Goal: Find specific page/section: Find specific page/section

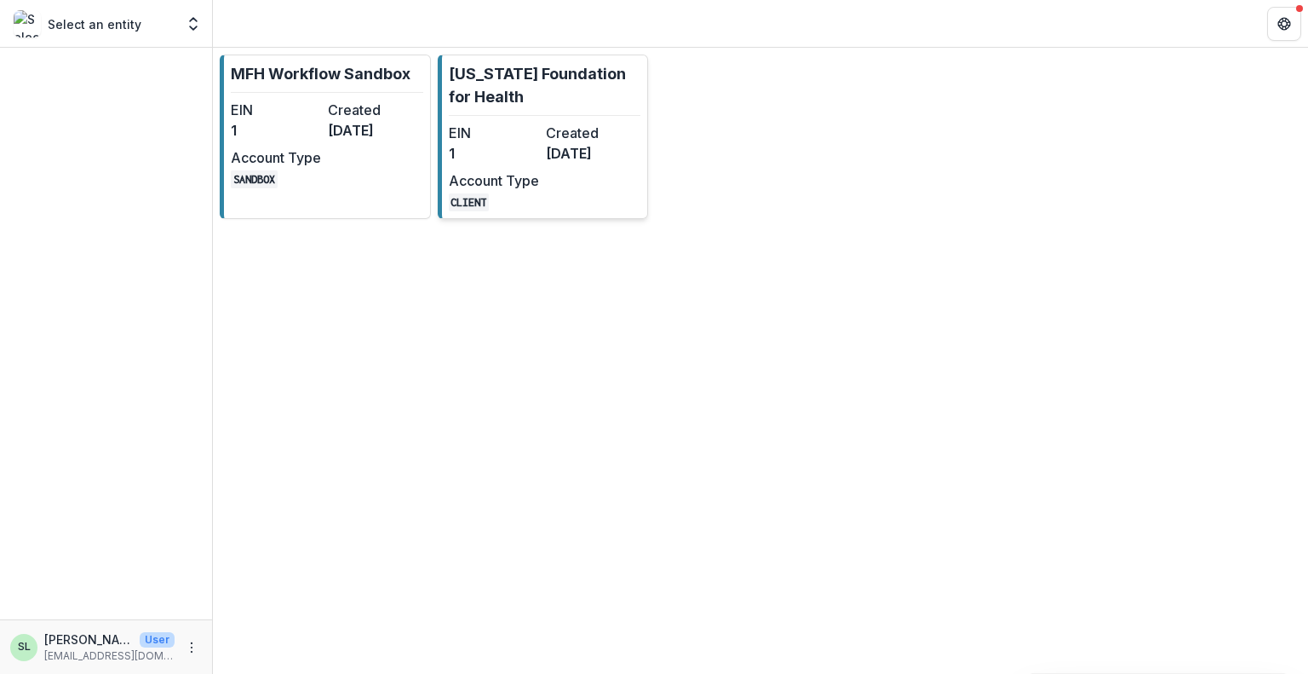
click at [546, 154] on dd "[DATE]" at bounding box center [591, 153] width 90 height 20
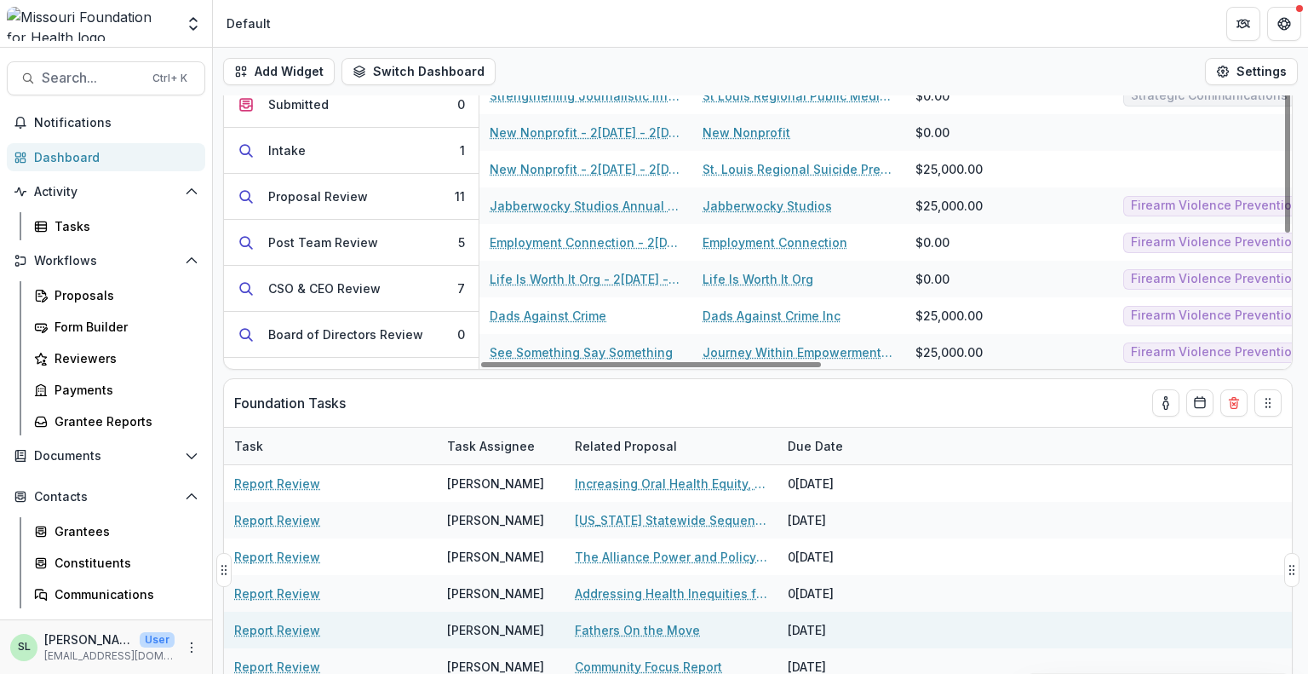
scroll to position [196, 0]
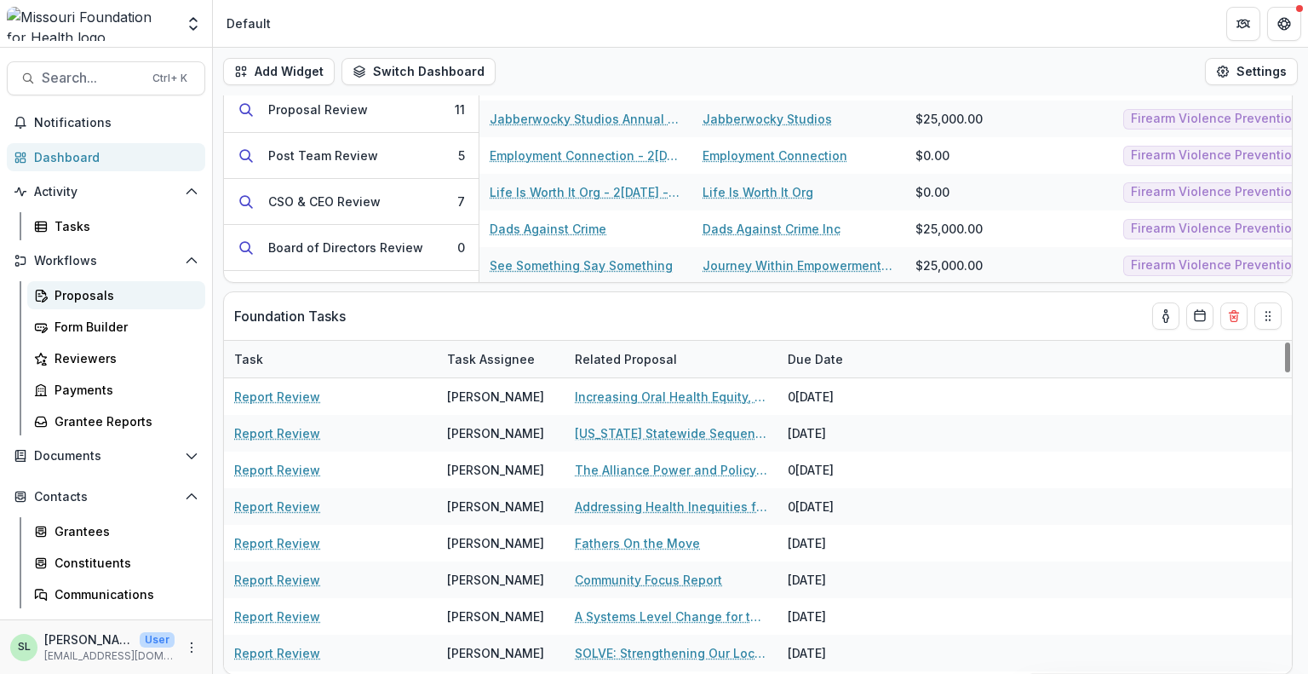
click at [87, 291] on div "Proposals" at bounding box center [123, 295] width 137 height 18
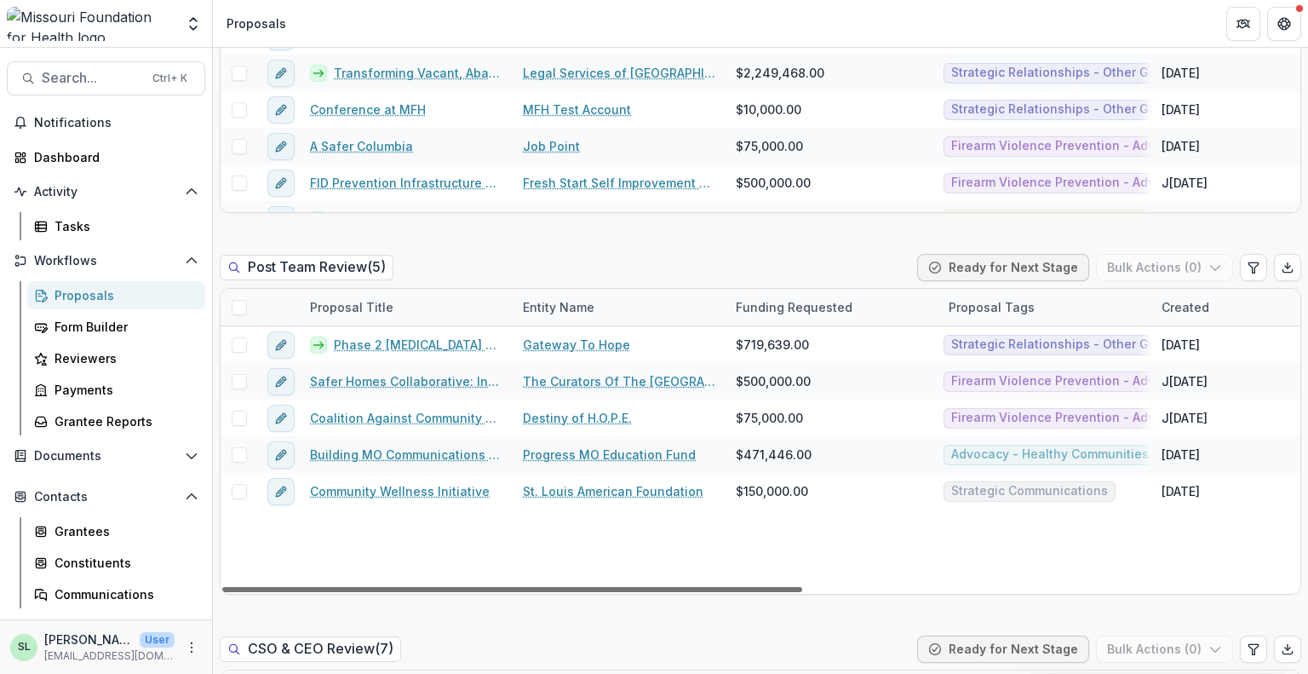
drag, startPoint x: 714, startPoint y: 554, endPoint x: 398, endPoint y: 565, distance: 316.1
click at [398, 587] on div at bounding box center [512, 589] width 580 height 5
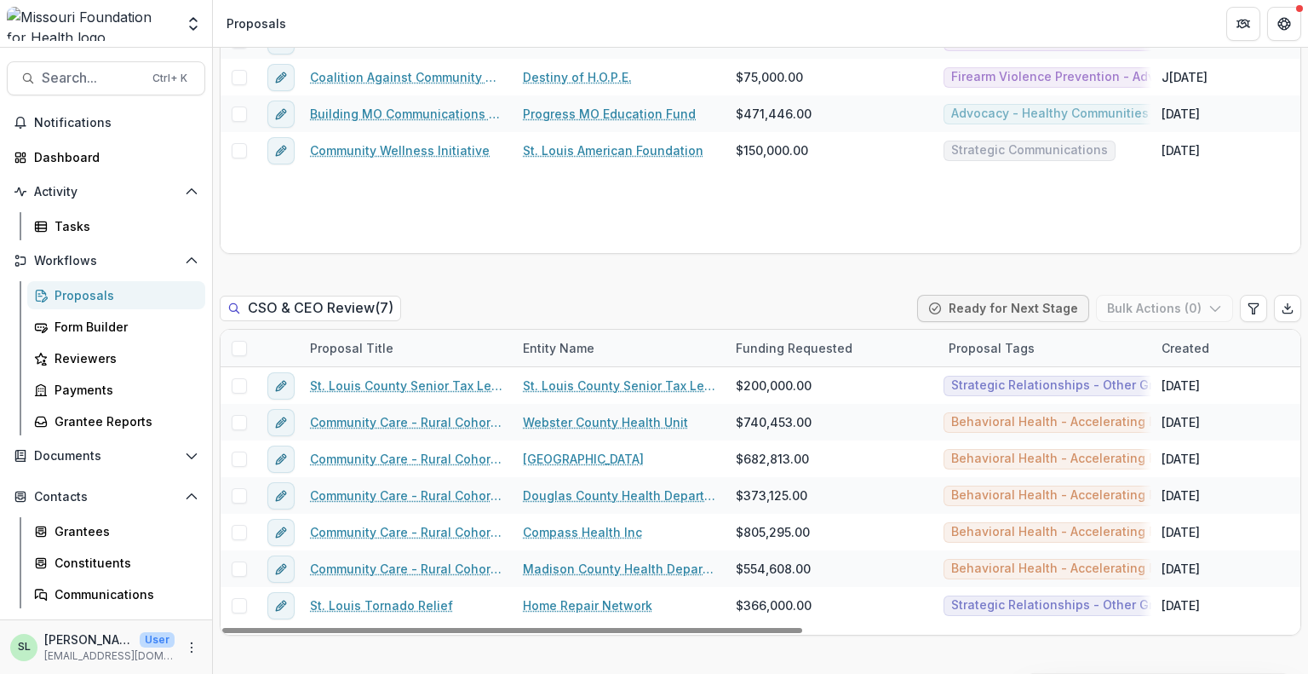
drag, startPoint x: 515, startPoint y: 594, endPoint x: 481, endPoint y: 601, distance: 34.7
click at [485, 628] on div at bounding box center [512, 630] width 580 height 5
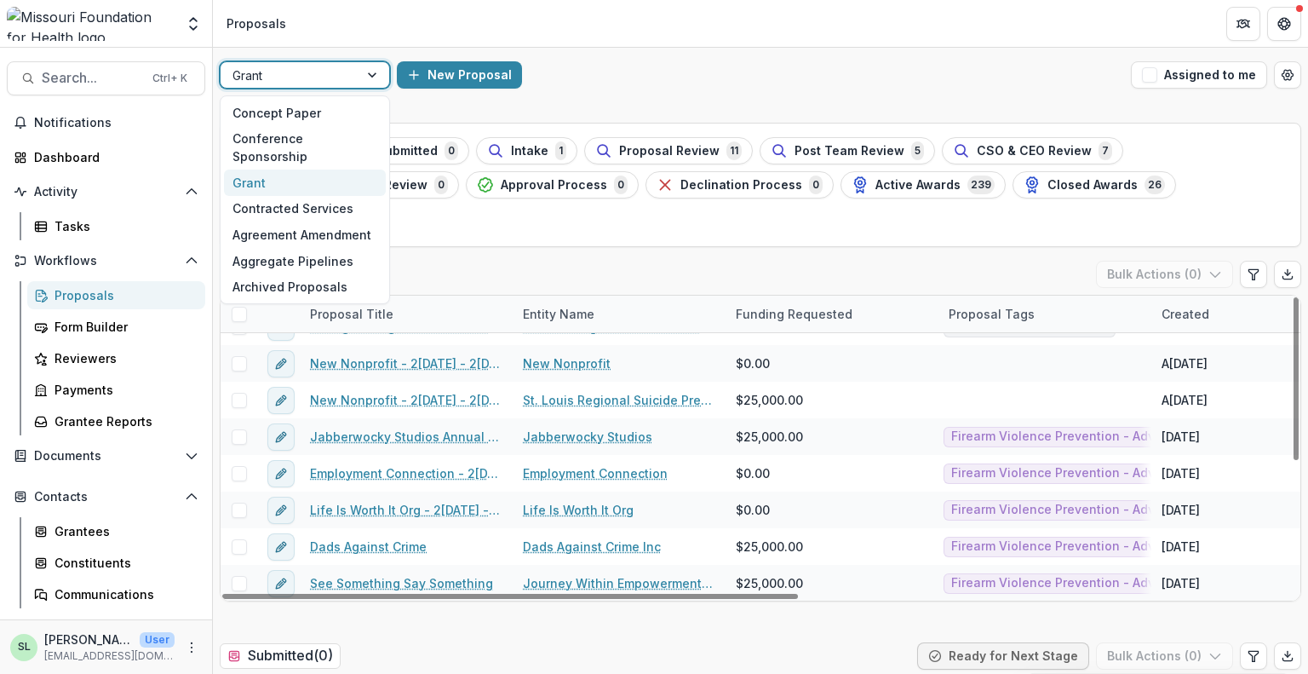
click at [380, 74] on div at bounding box center [374, 75] width 31 height 26
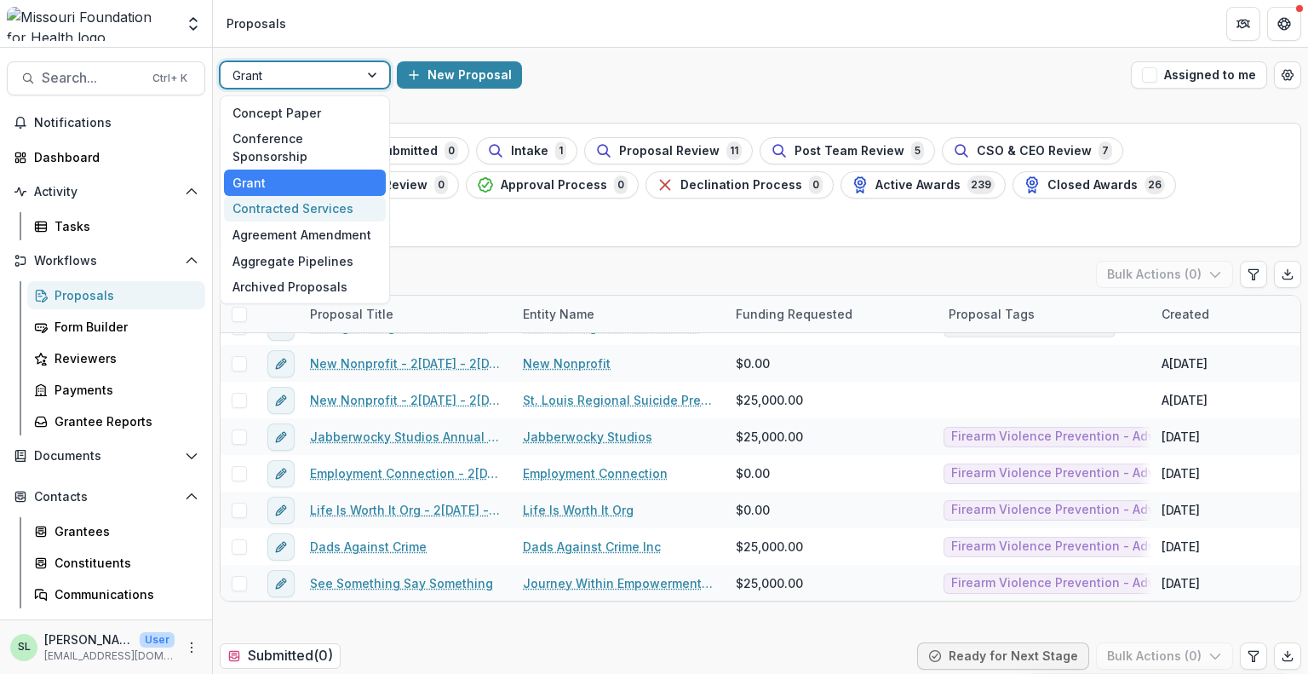
click at [358, 196] on div "Contracted Services" at bounding box center [305, 209] width 162 height 26
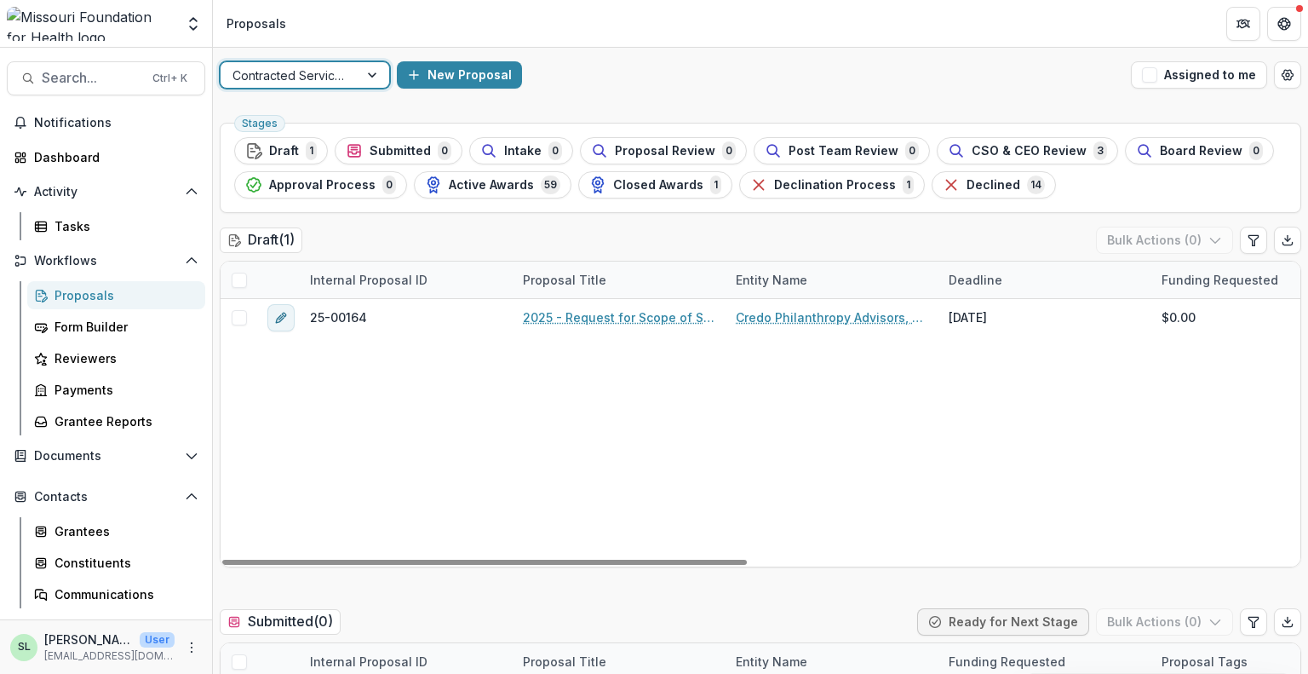
click at [336, 71] on div at bounding box center [289, 75] width 114 height 21
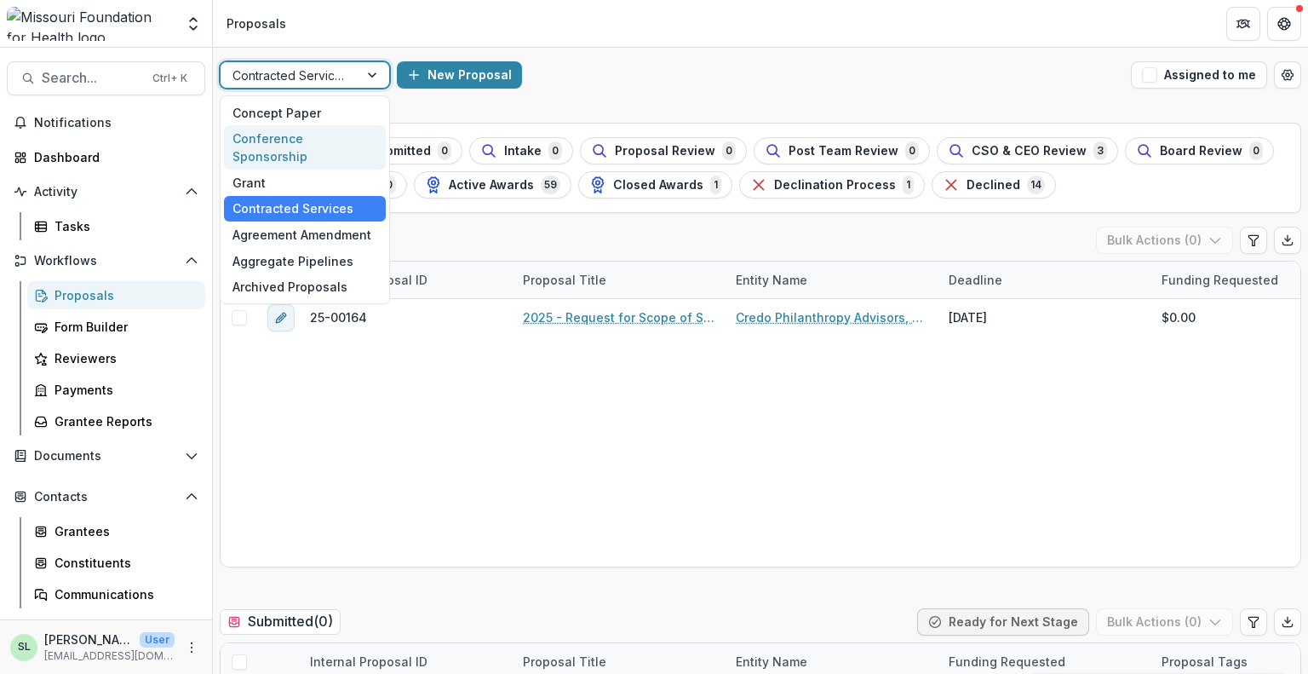
click at [320, 132] on div "Conference Sponsorship" at bounding box center [305, 147] width 162 height 44
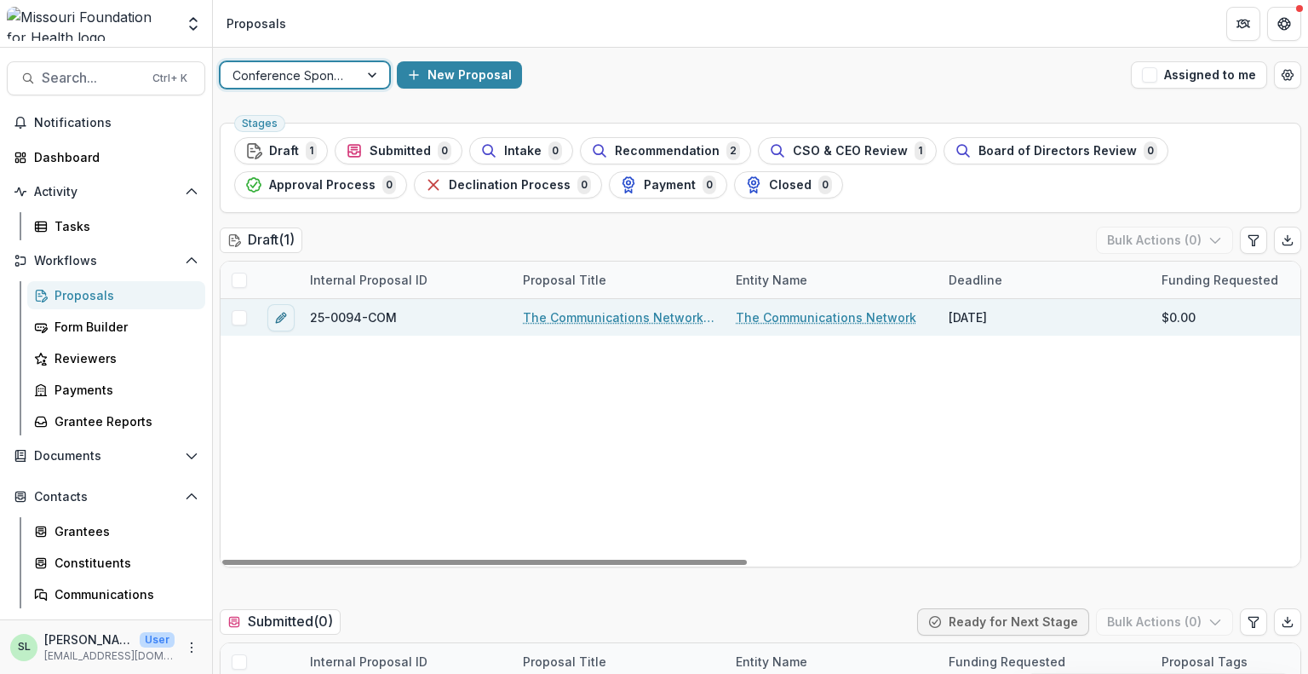
click at [636, 319] on link "The Communications Network - 2025 - Conference Sponsorship Request" at bounding box center [619, 317] width 192 height 18
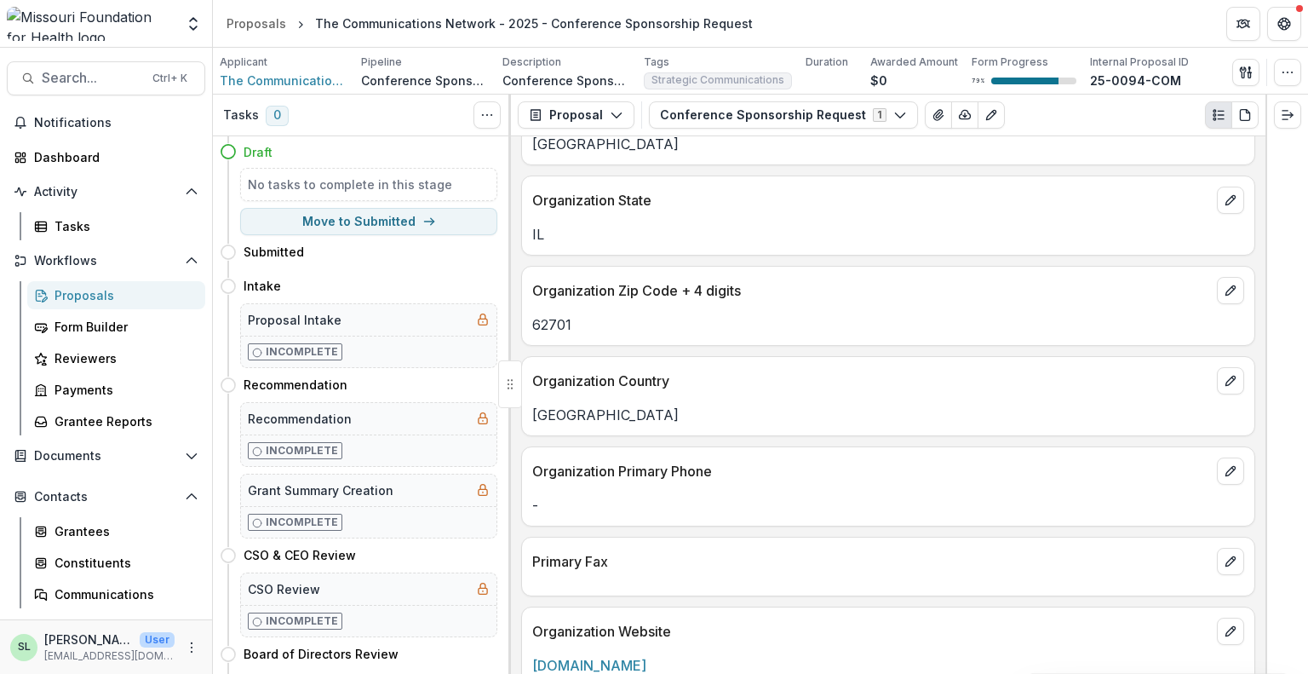
scroll to position [2299, 0]
